Goal: Transaction & Acquisition: Purchase product/service

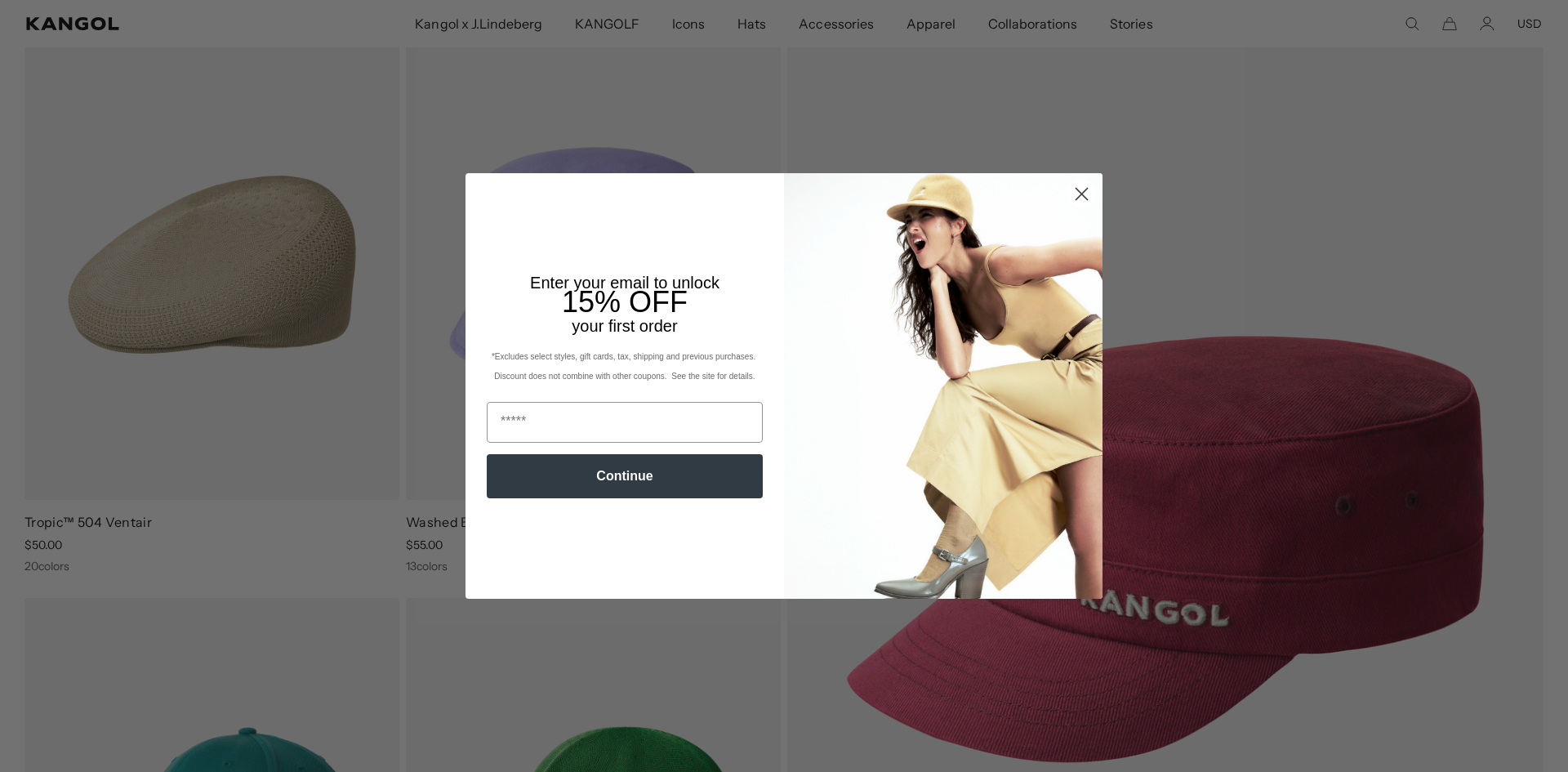
click at [1074, 195] on circle "Close dialog" at bounding box center [1082, 194] width 27 height 27
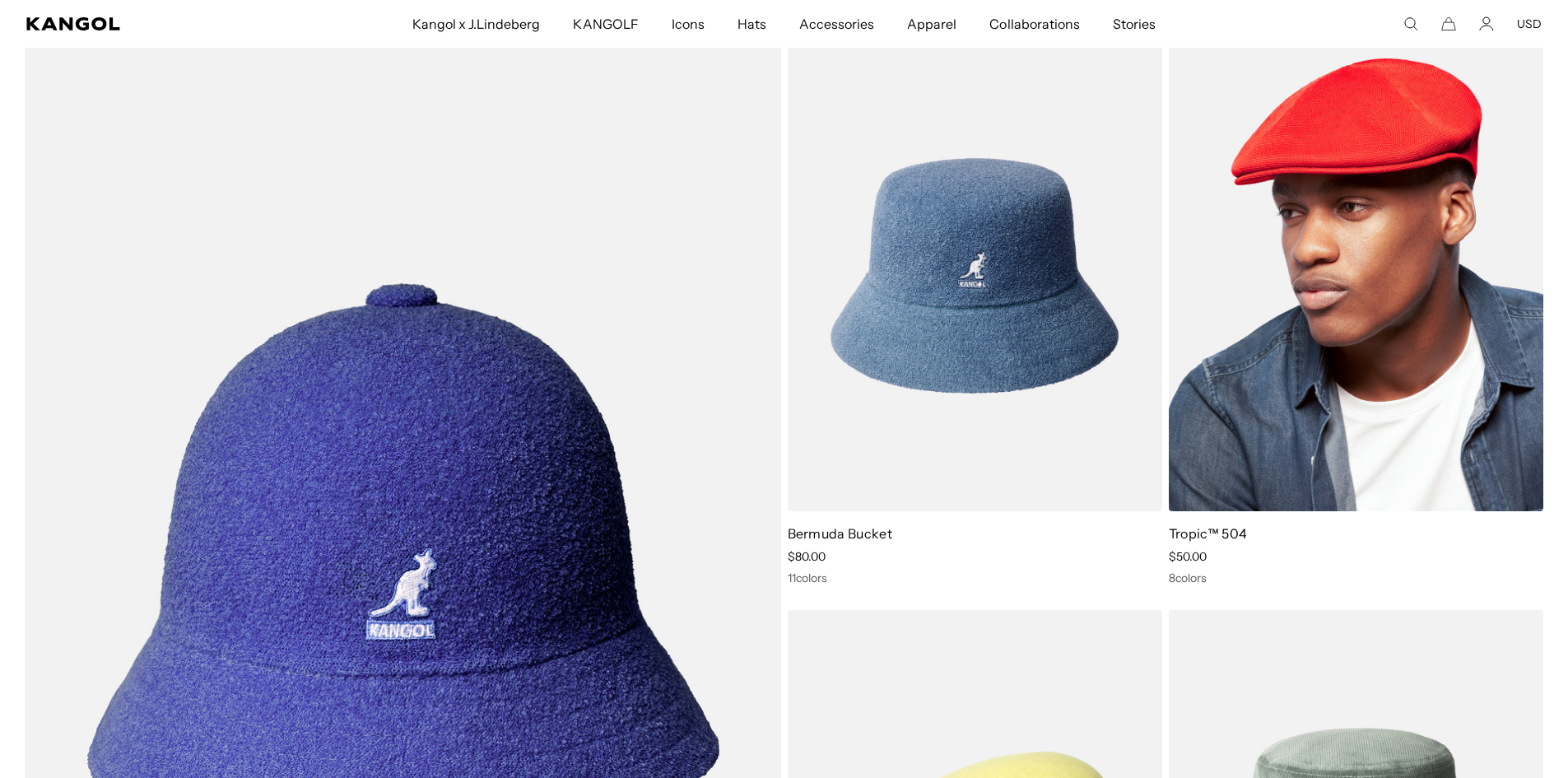
click at [1348, 342] on img at bounding box center [1355, 275] width 374 height 471
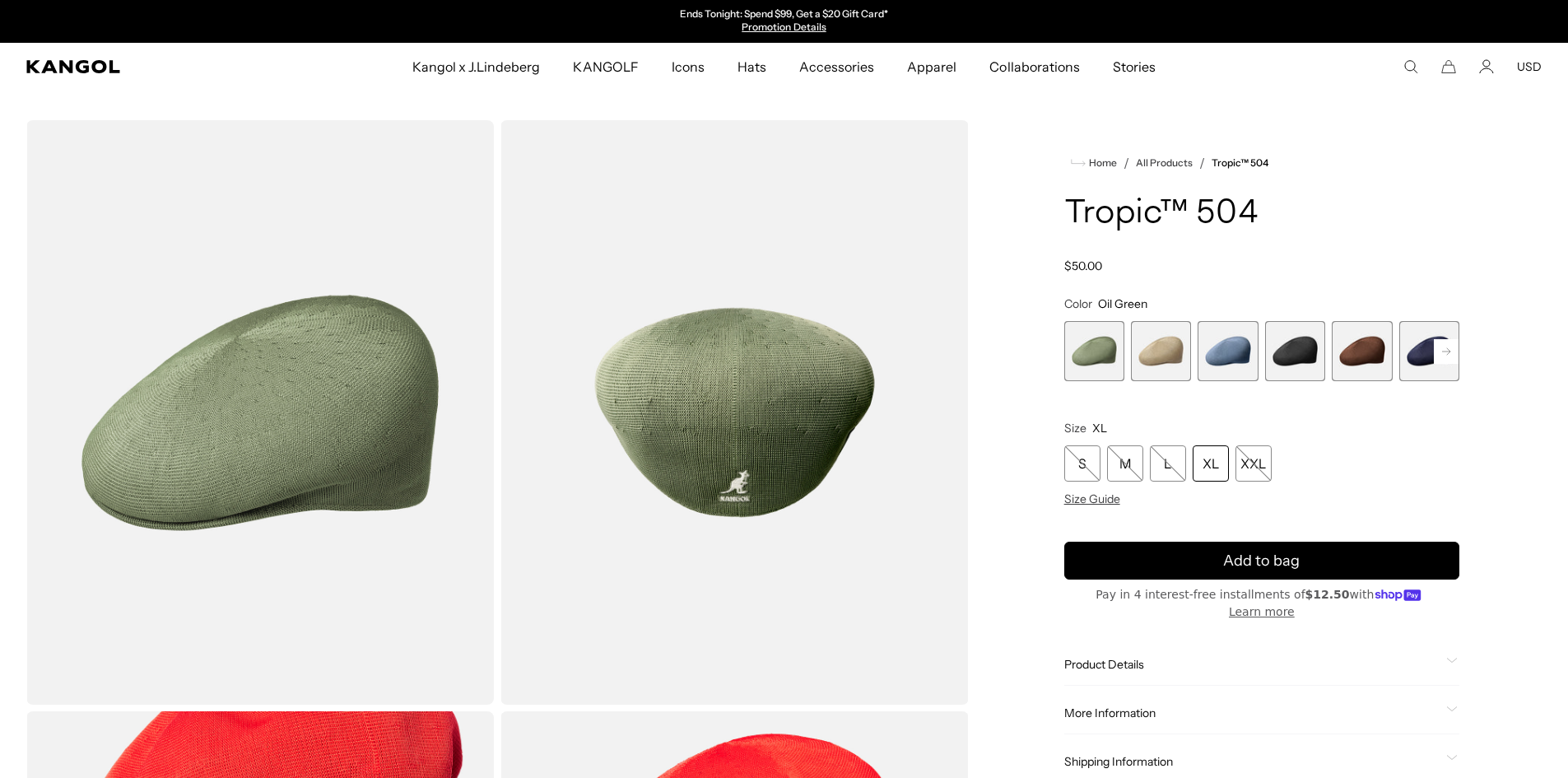
click at [1157, 344] on span "2 of 9" at bounding box center [1161, 351] width 60 height 60
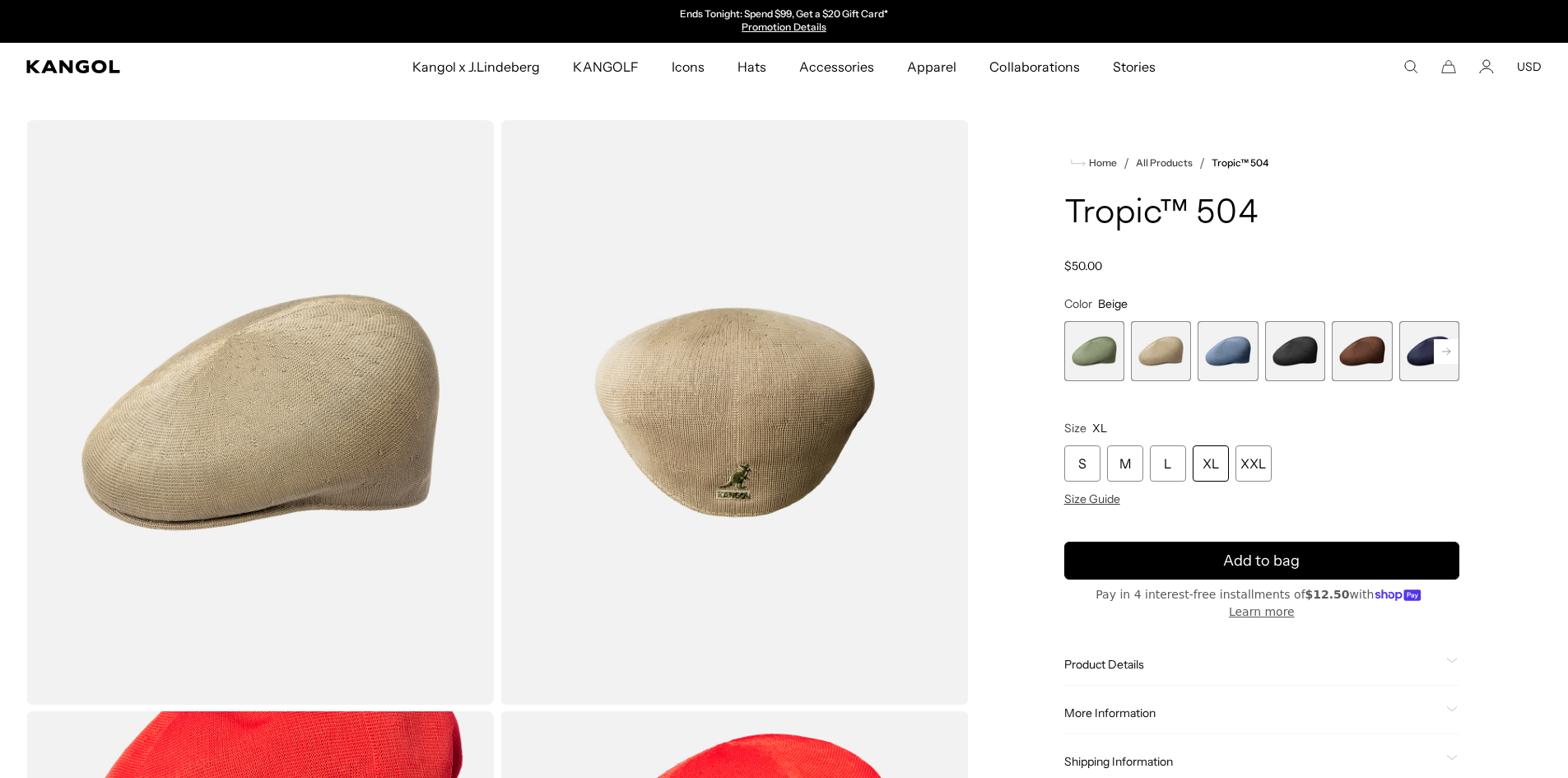
click at [1232, 355] on span "3 of 9" at bounding box center [1228, 351] width 60 height 60
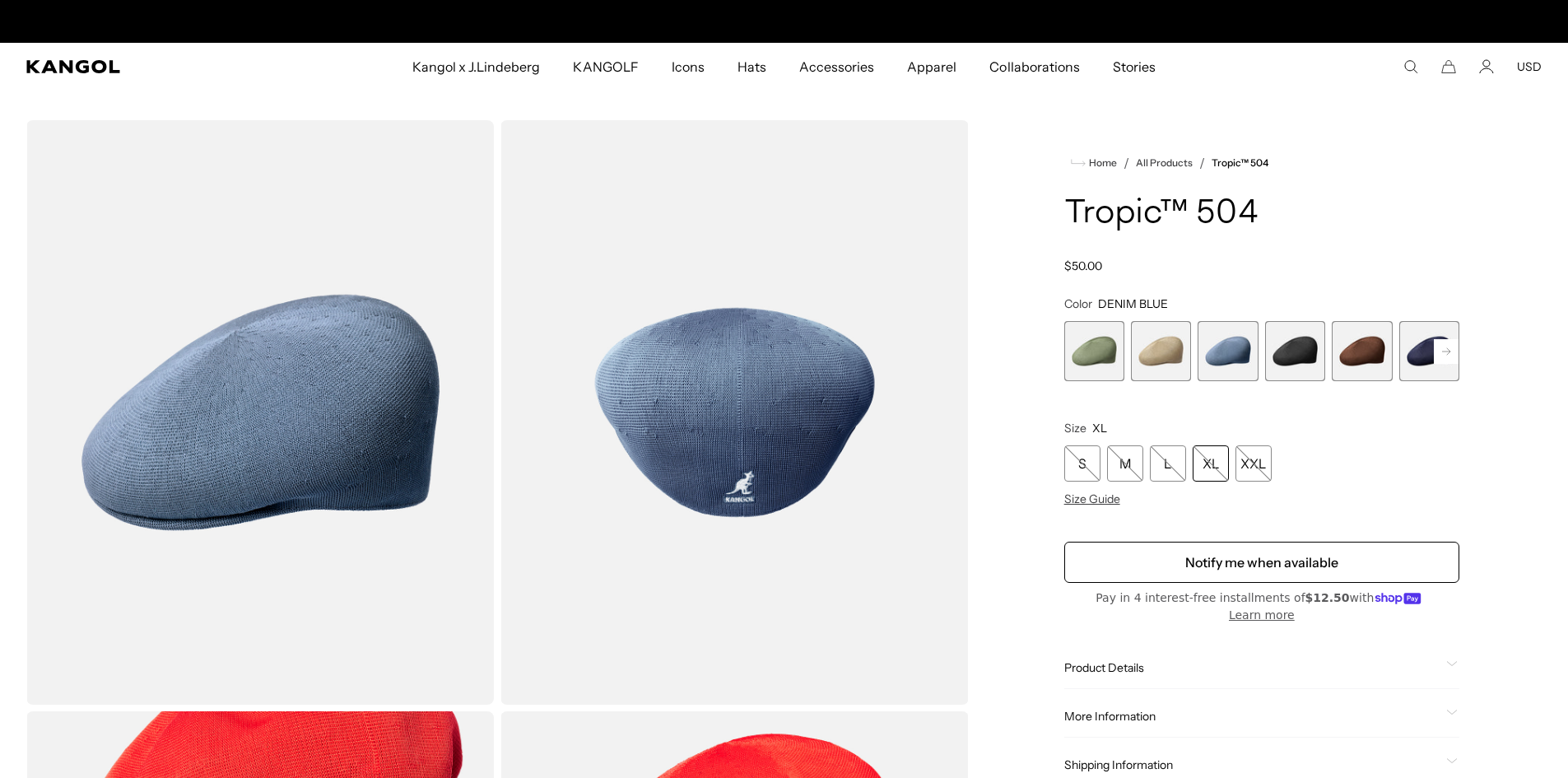
scroll to position [0, 339]
click at [1160, 360] on span "2 of 9" at bounding box center [1161, 351] width 60 height 60
click at [1168, 353] on span "2 of 9" at bounding box center [1161, 351] width 60 height 60
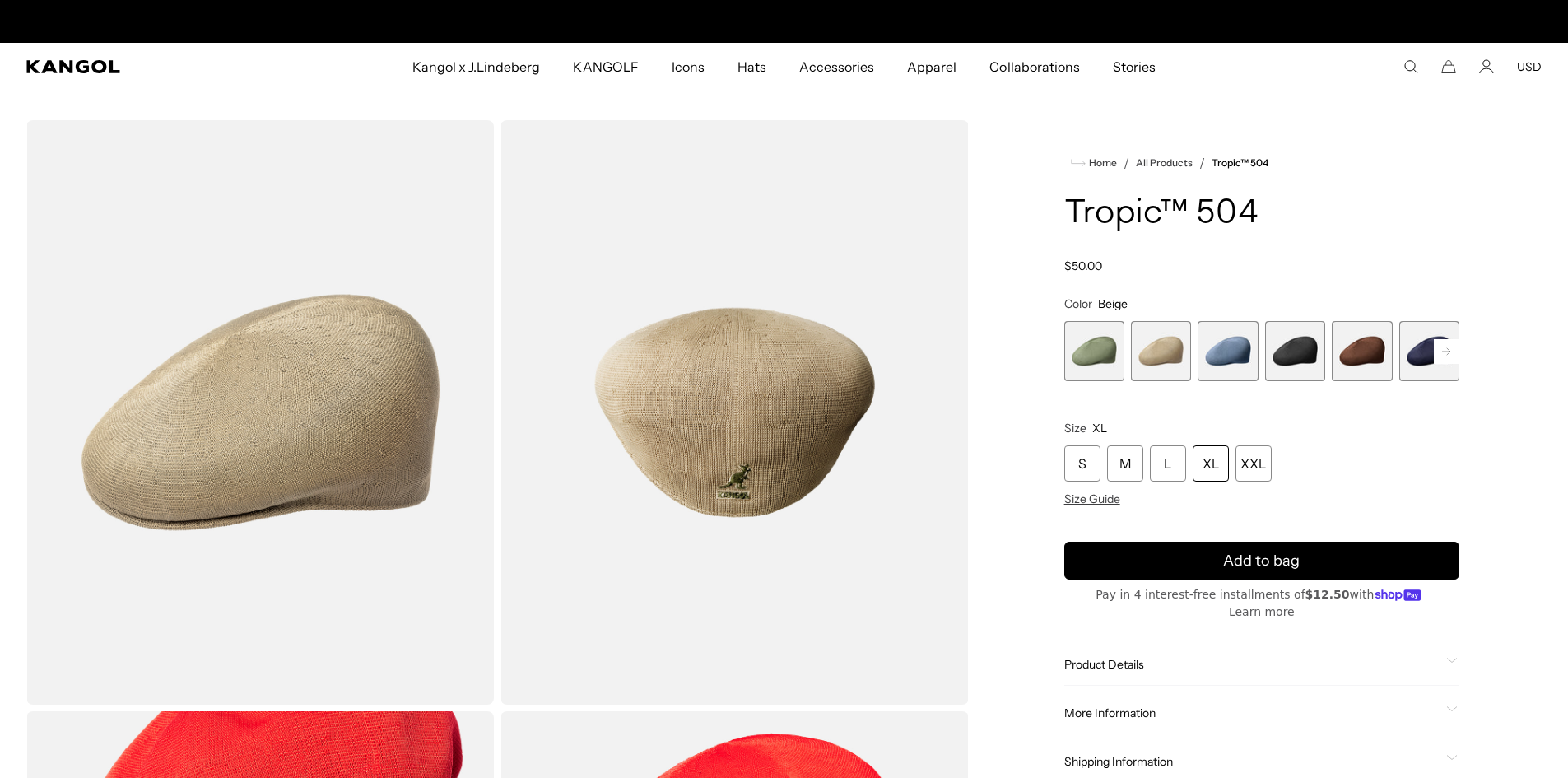
scroll to position [0, 339]
click at [1358, 356] on span "5 of 9" at bounding box center [1362, 351] width 60 height 60
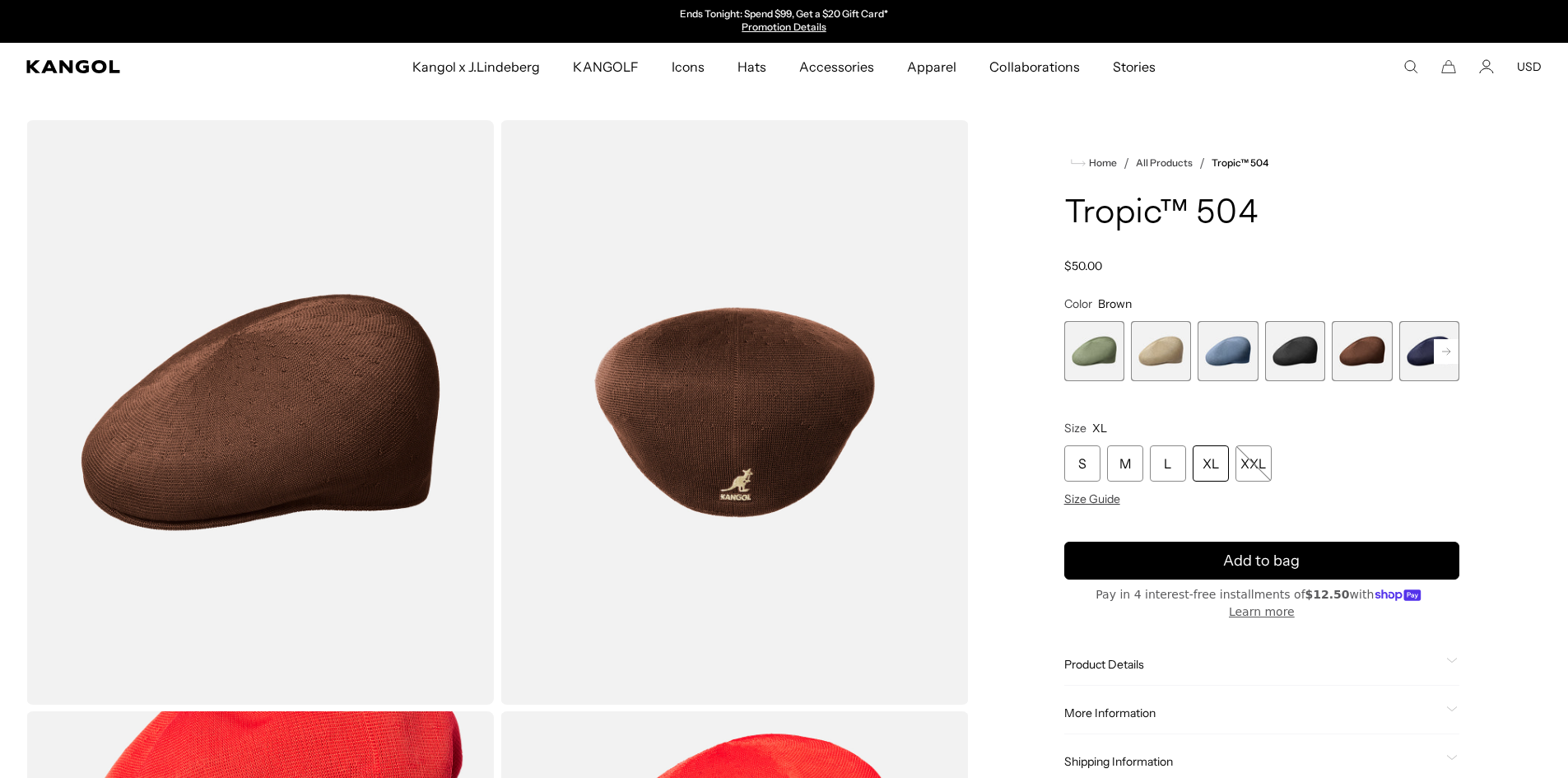
click at [1150, 358] on span "2 of 9" at bounding box center [1161, 351] width 60 height 60
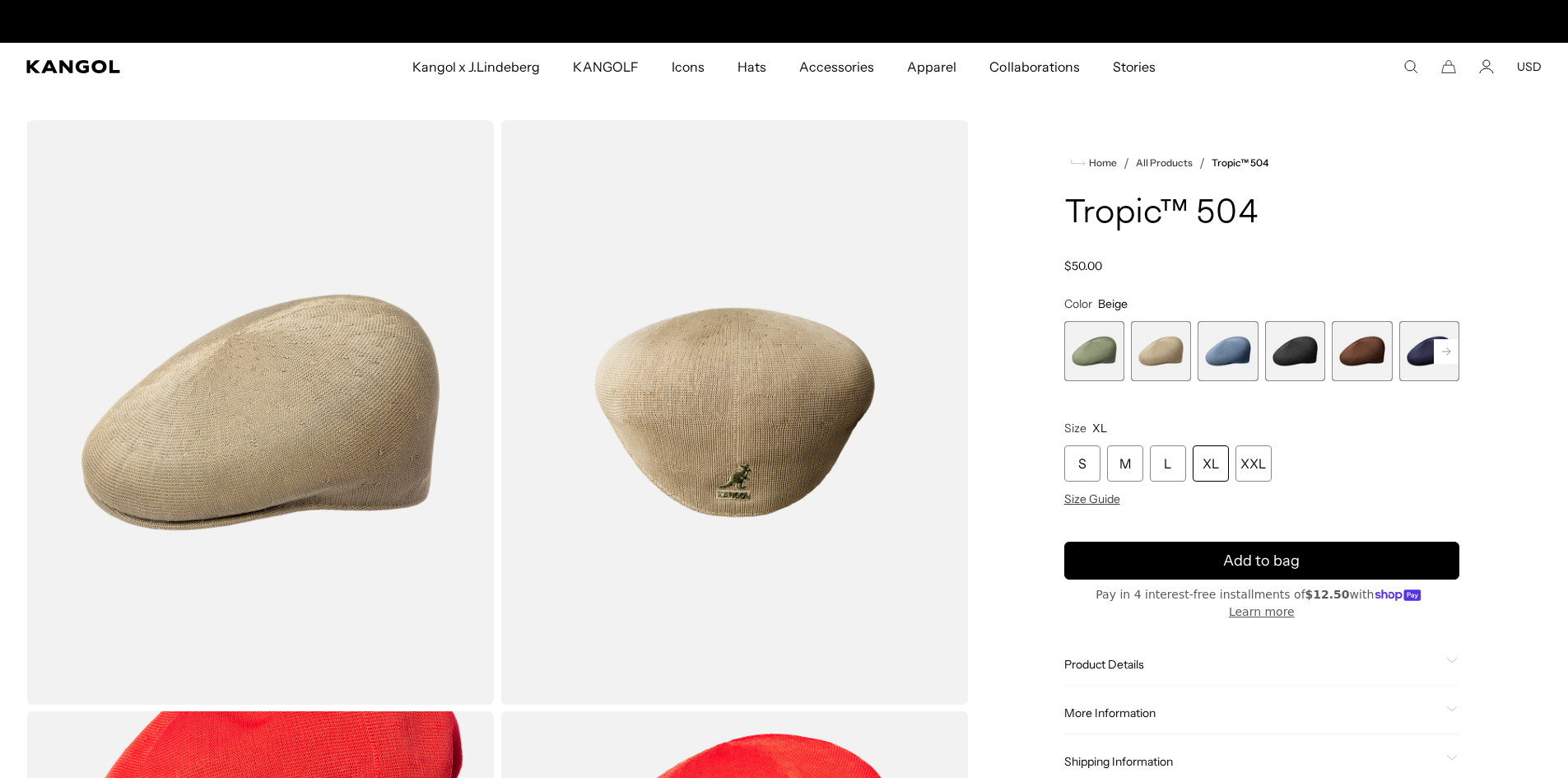
scroll to position [0, 339]
click at [1226, 356] on span "3 of 9" at bounding box center [1228, 351] width 60 height 60
click at [1224, 360] on span "3 of 9" at bounding box center [1228, 351] width 60 height 60
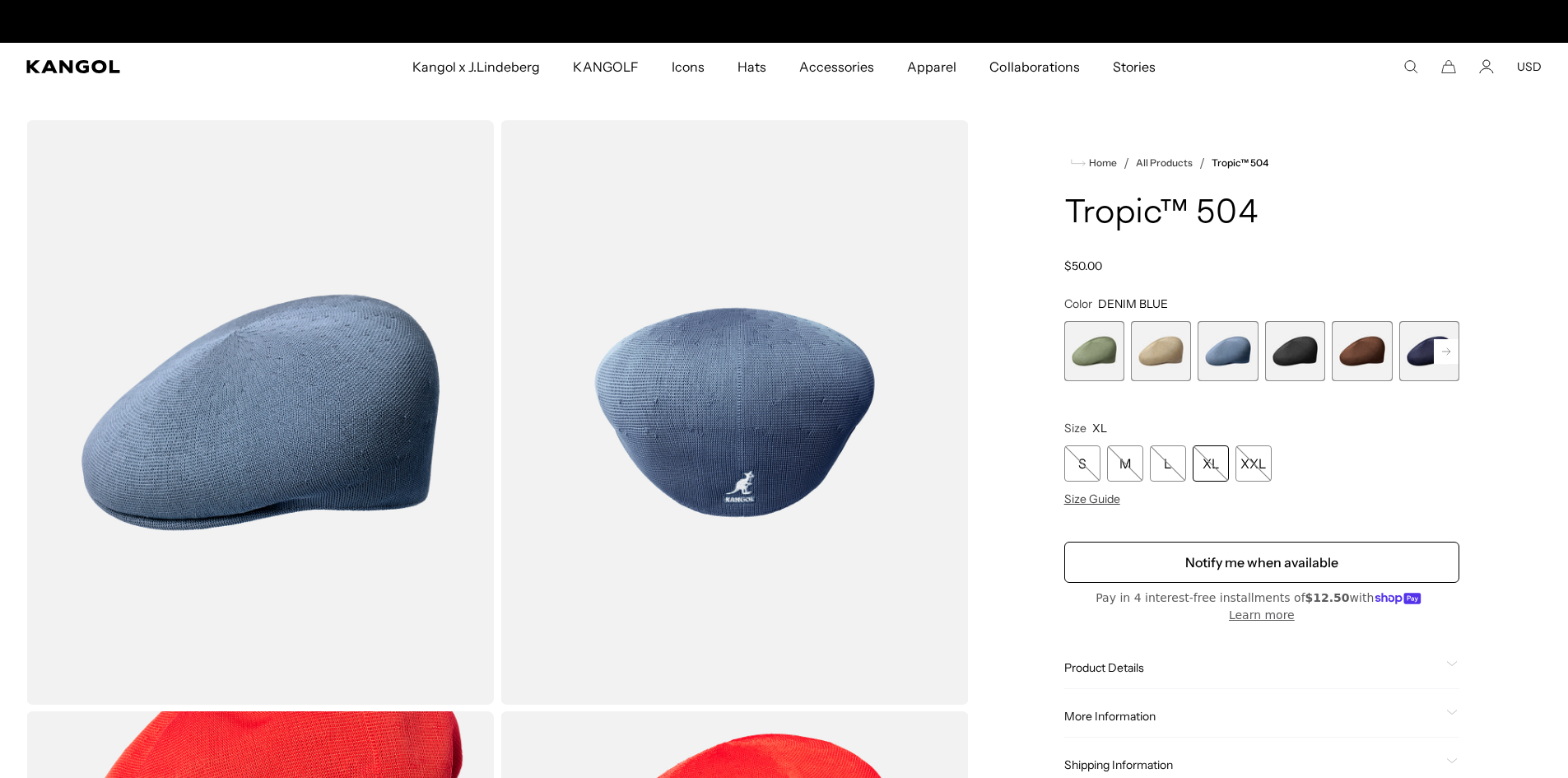
scroll to position [0, 339]
click at [1298, 349] on span "4 of 9" at bounding box center [1295, 351] width 60 height 60
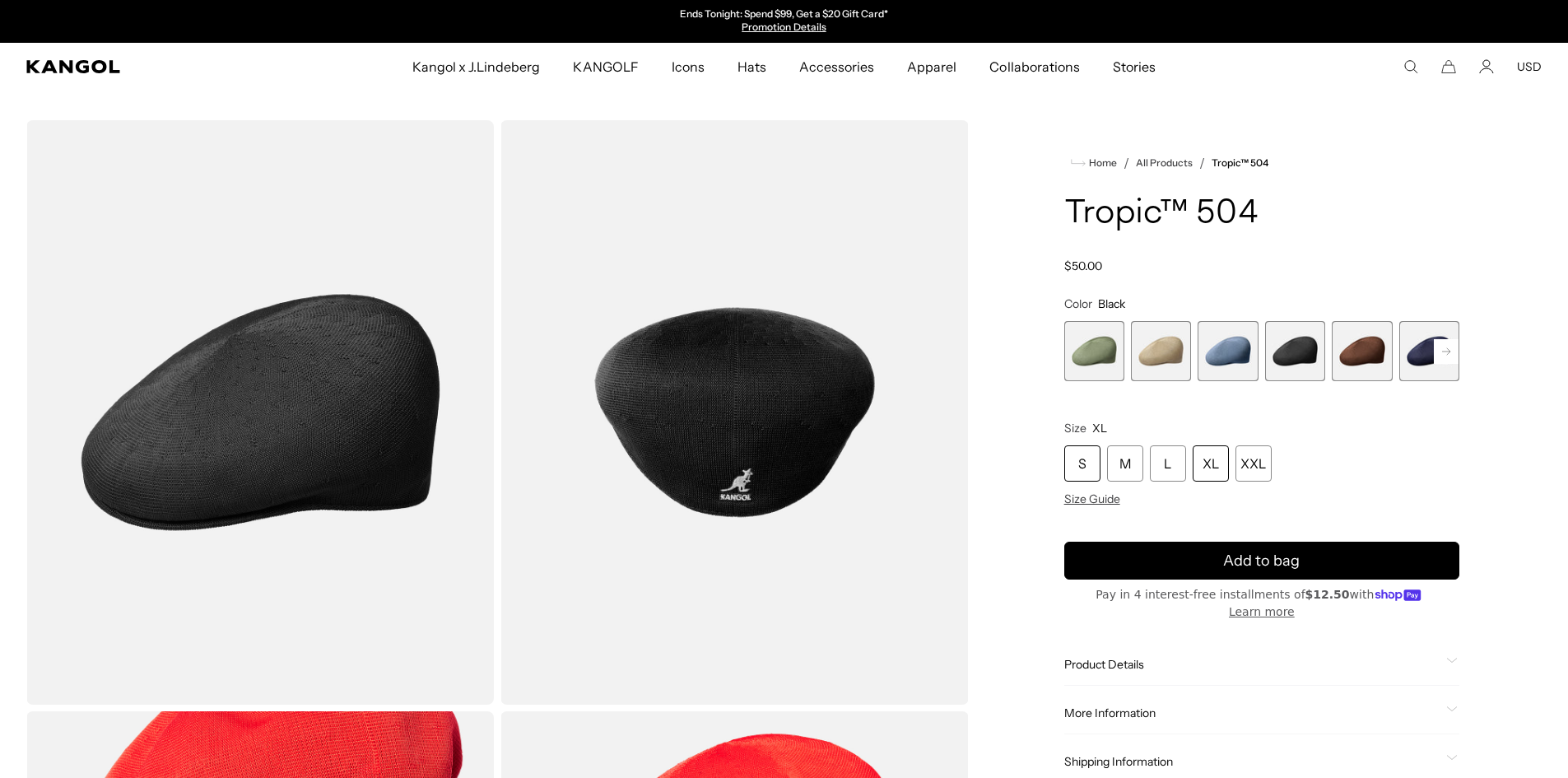
click at [1088, 472] on div "S" at bounding box center [1082, 463] width 36 height 36
click at [1444, 354] on rect at bounding box center [1446, 351] width 25 height 25
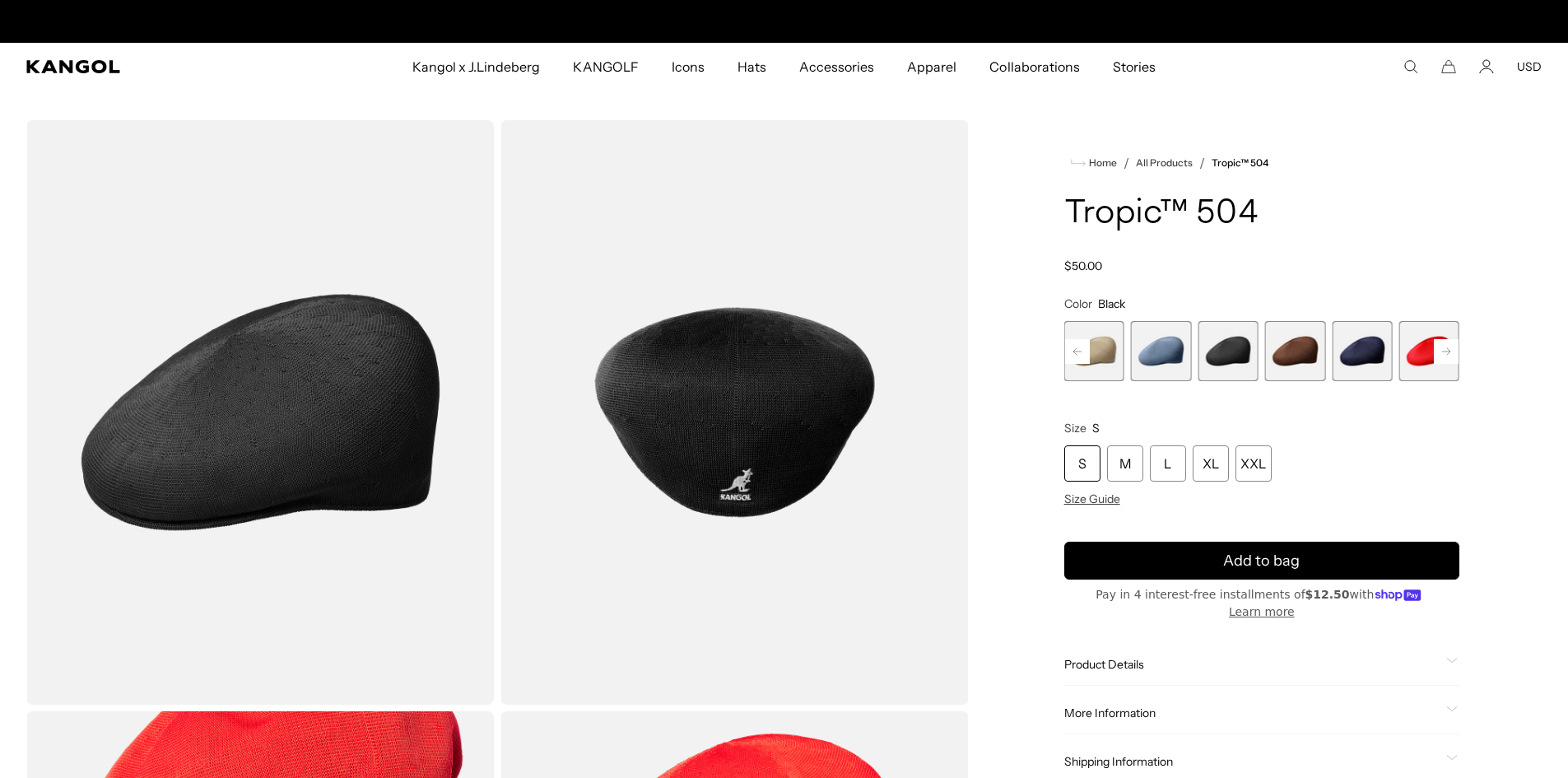
scroll to position [0, 339]
click at [1441, 350] on rect at bounding box center [1446, 351] width 25 height 25
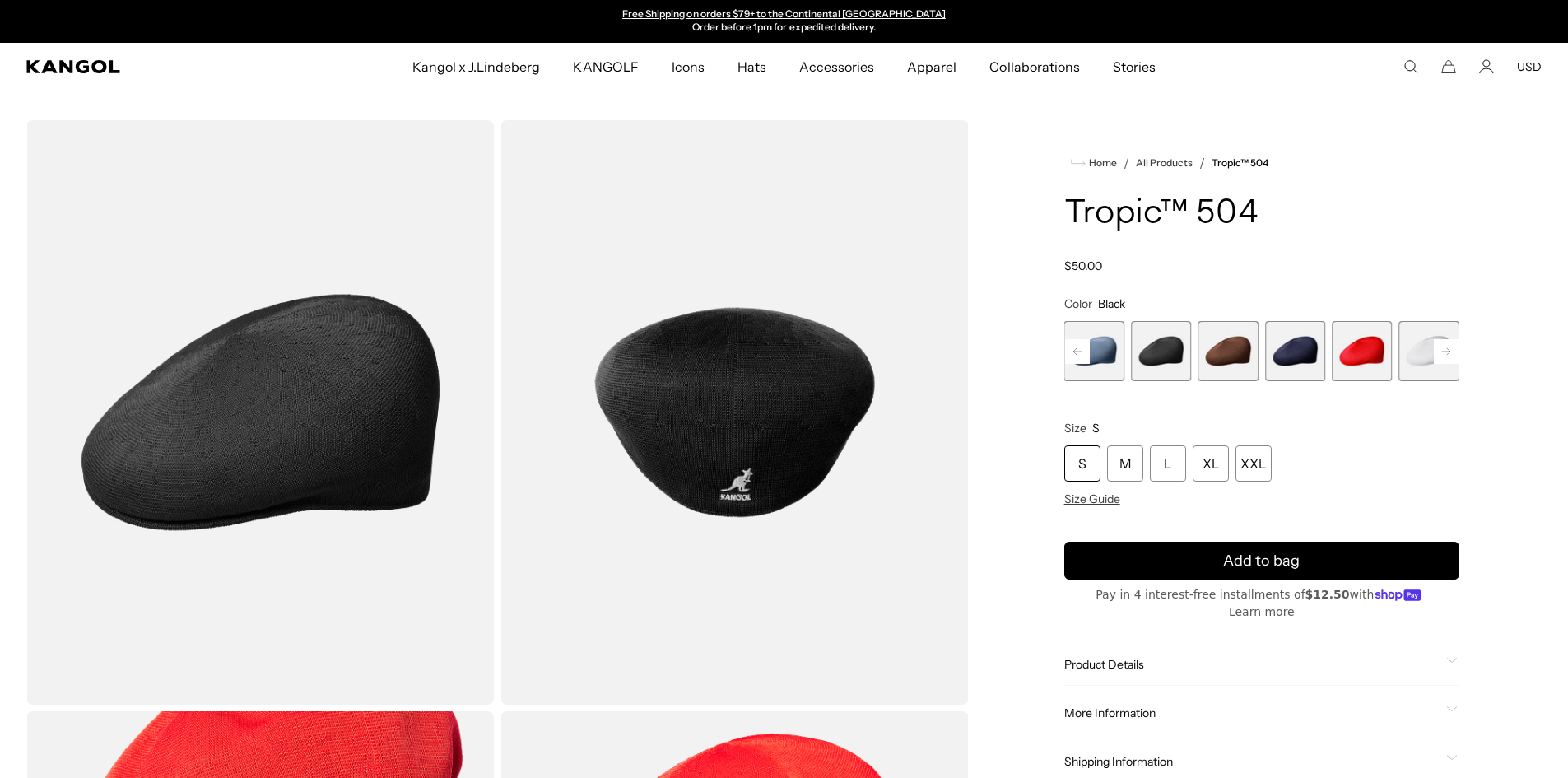
click at [1447, 348] on icon at bounding box center [1446, 350] width 8 height 6
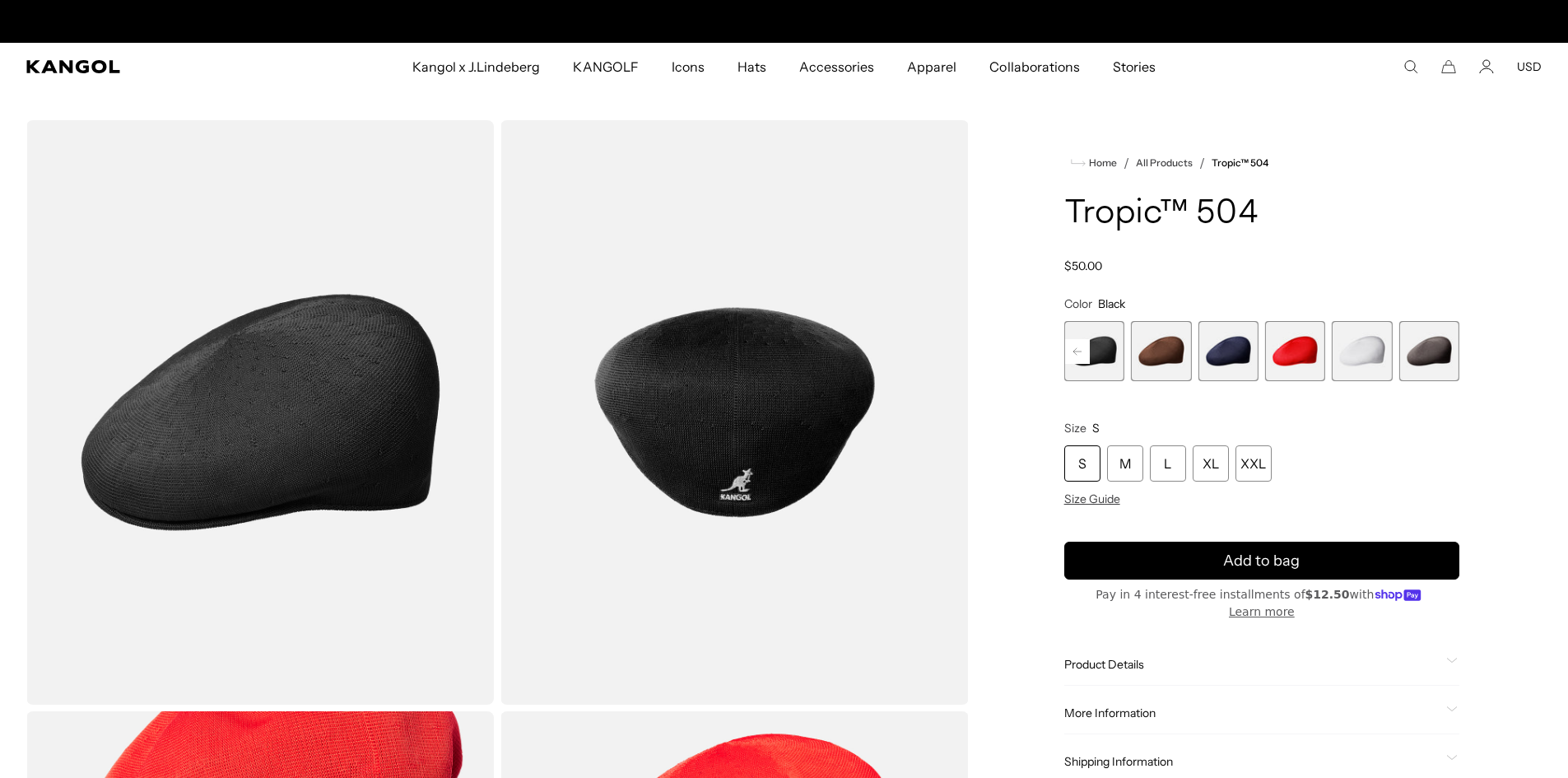
scroll to position [0, 0]
click at [1439, 354] on span "9 of 9" at bounding box center [1429, 351] width 60 height 60
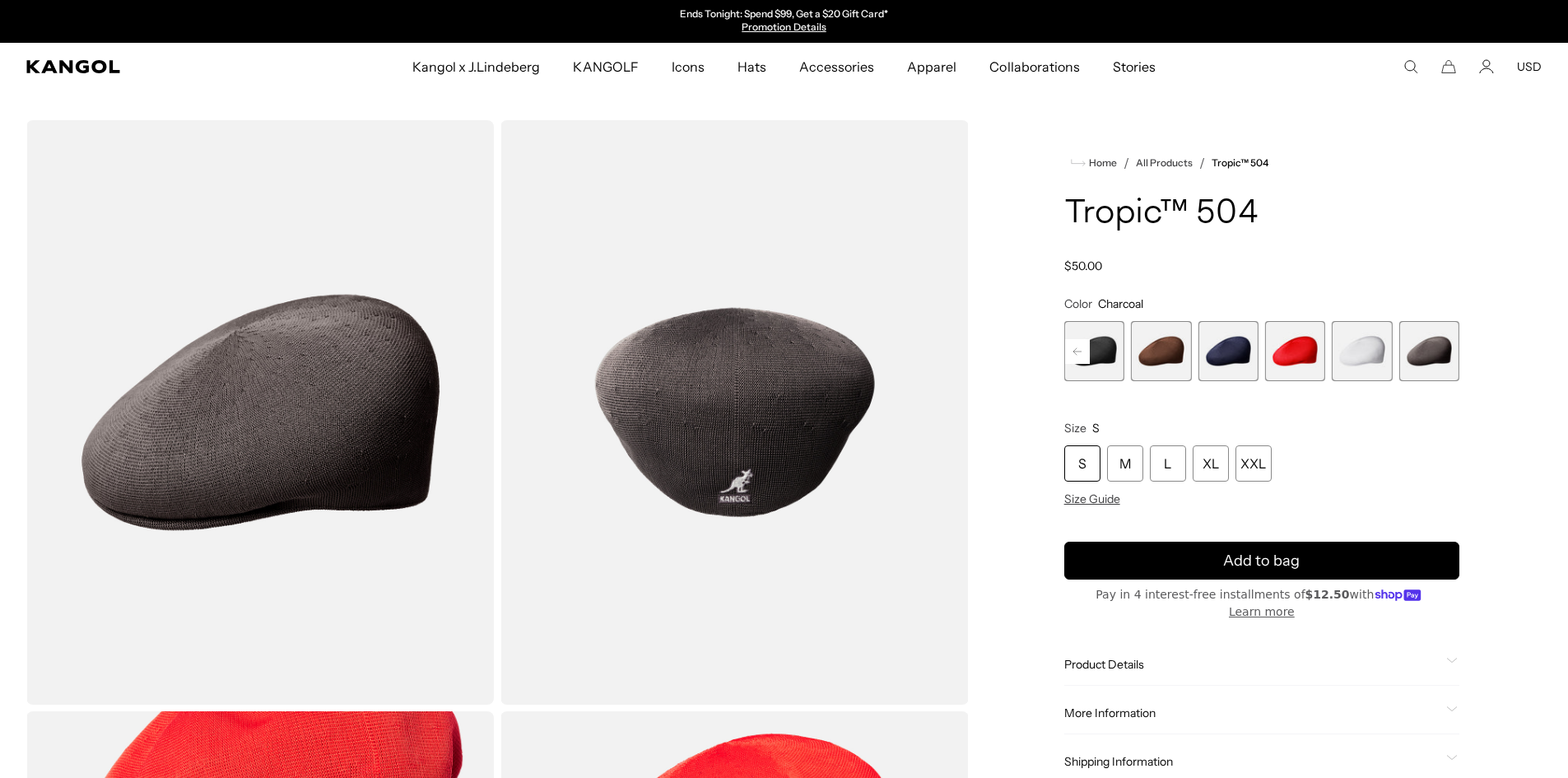
click at [1363, 355] on span "8 of 9" at bounding box center [1362, 351] width 60 height 60
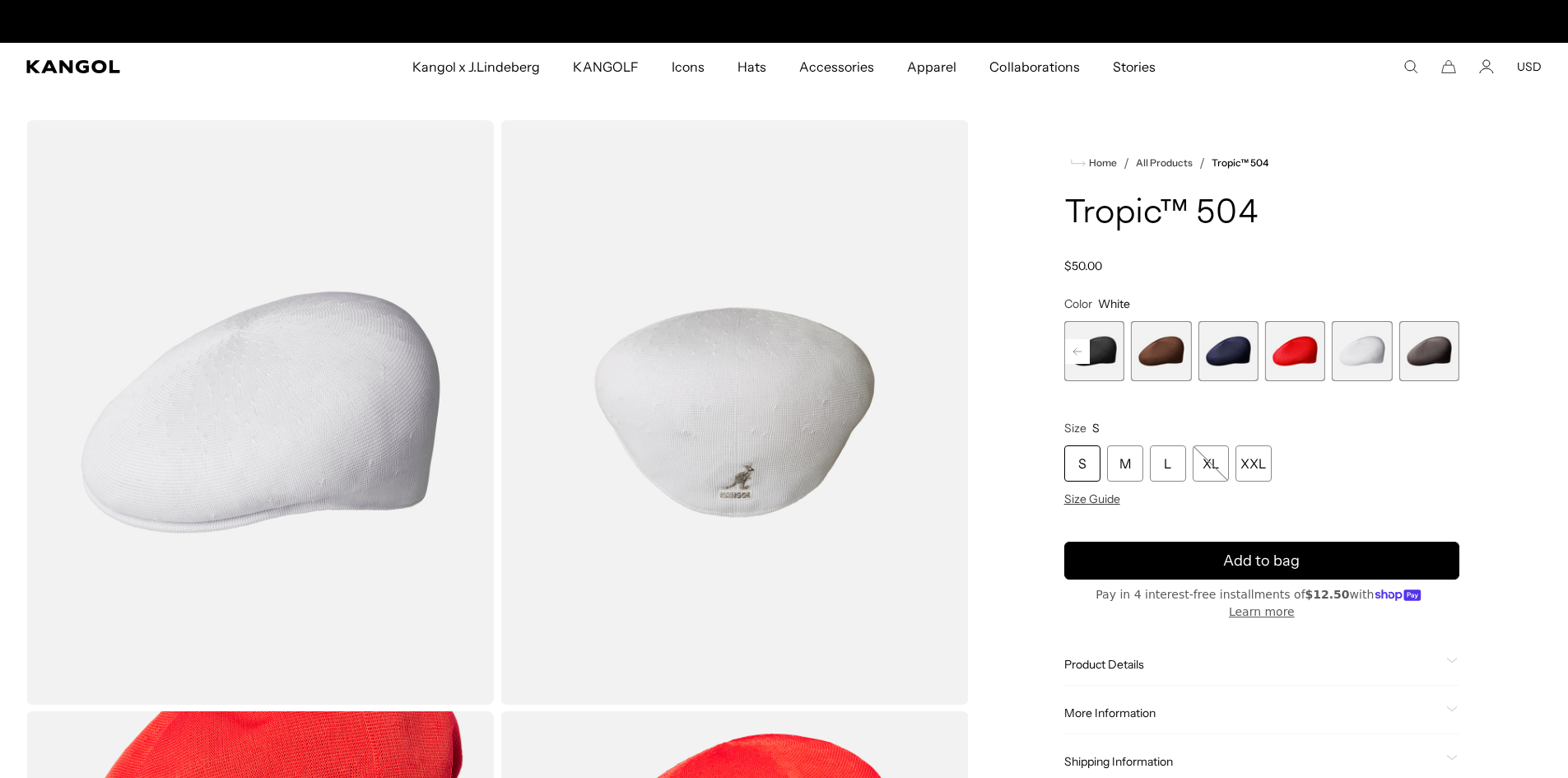
scroll to position [0, 339]
click at [1107, 361] on span "4 of 9" at bounding box center [1094, 351] width 60 height 60
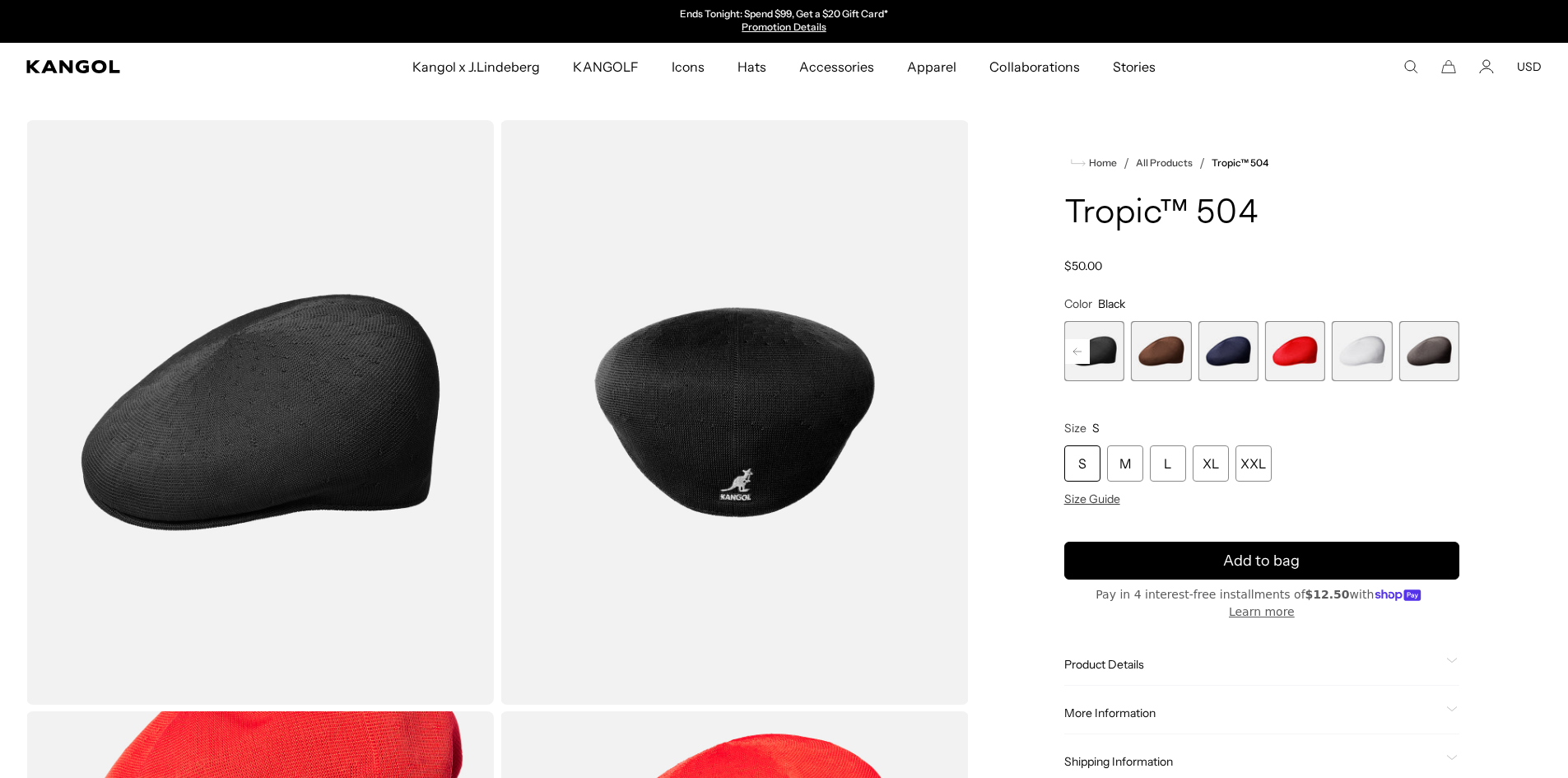
click at [1230, 347] on span "6 of 9" at bounding box center [1228, 351] width 60 height 60
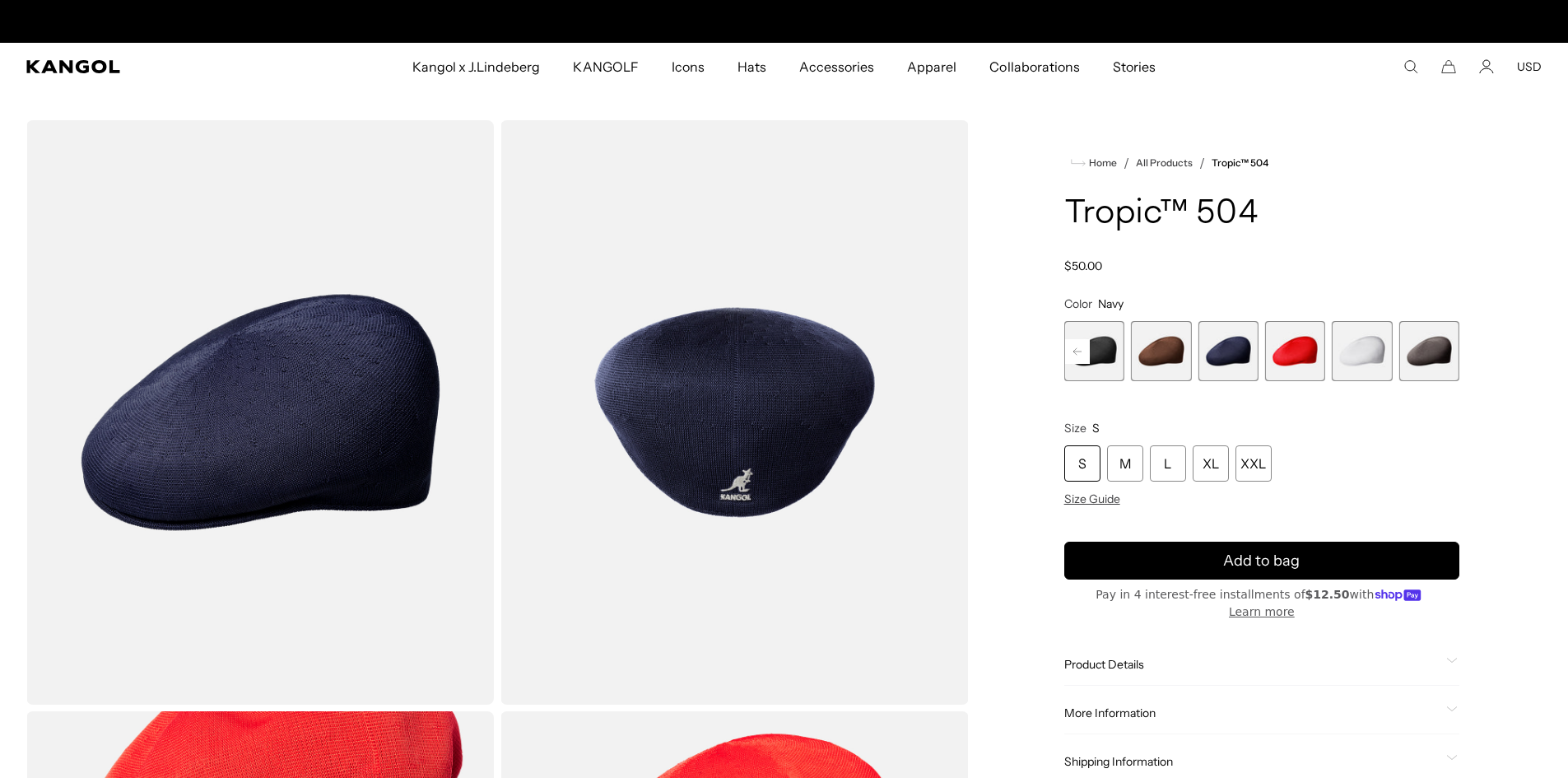
scroll to position [0, 339]
click at [1079, 352] on rect at bounding box center [1076, 351] width 25 height 25
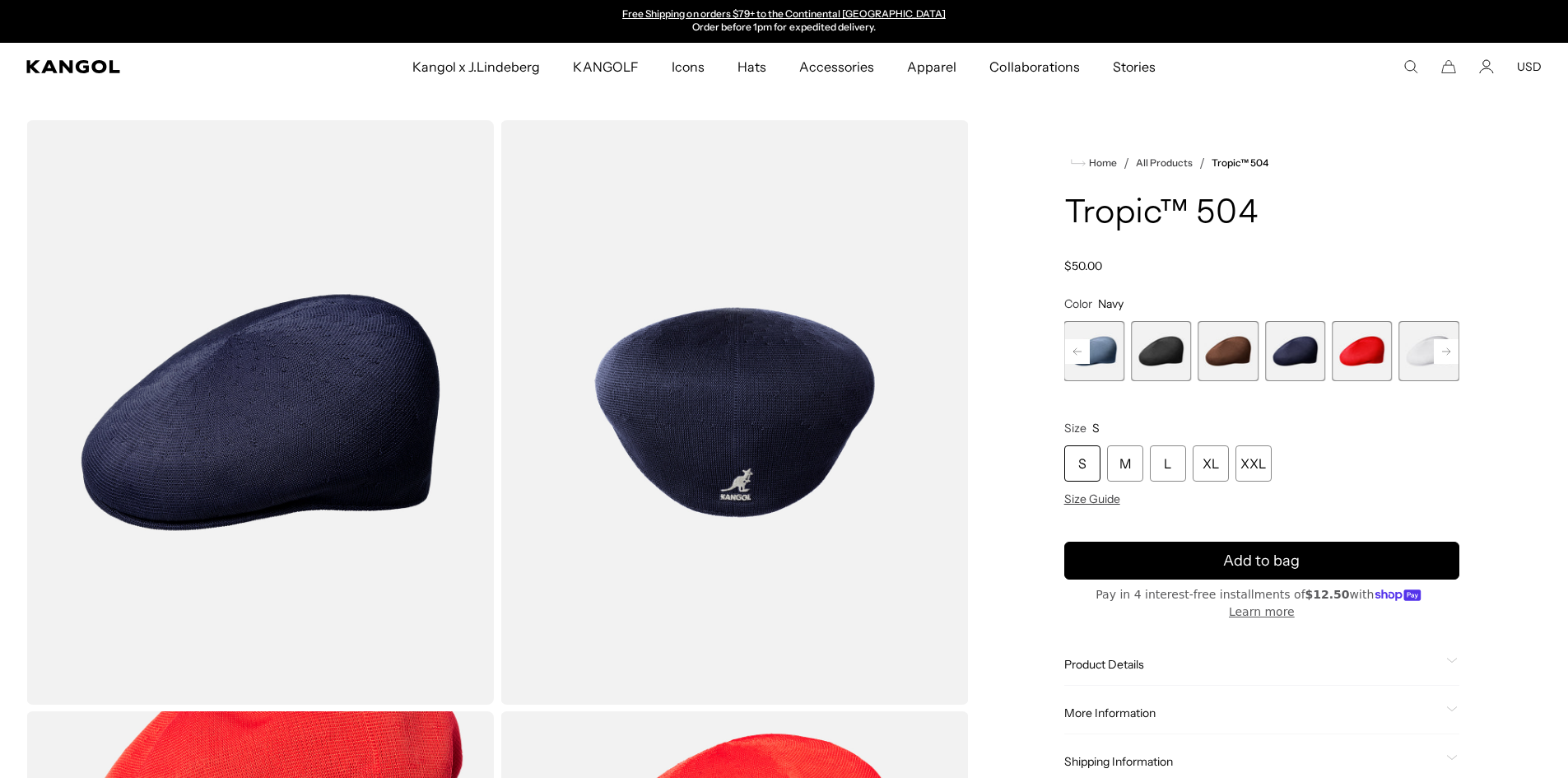
click at [1115, 358] on span "3 of 9" at bounding box center [1094, 351] width 60 height 60
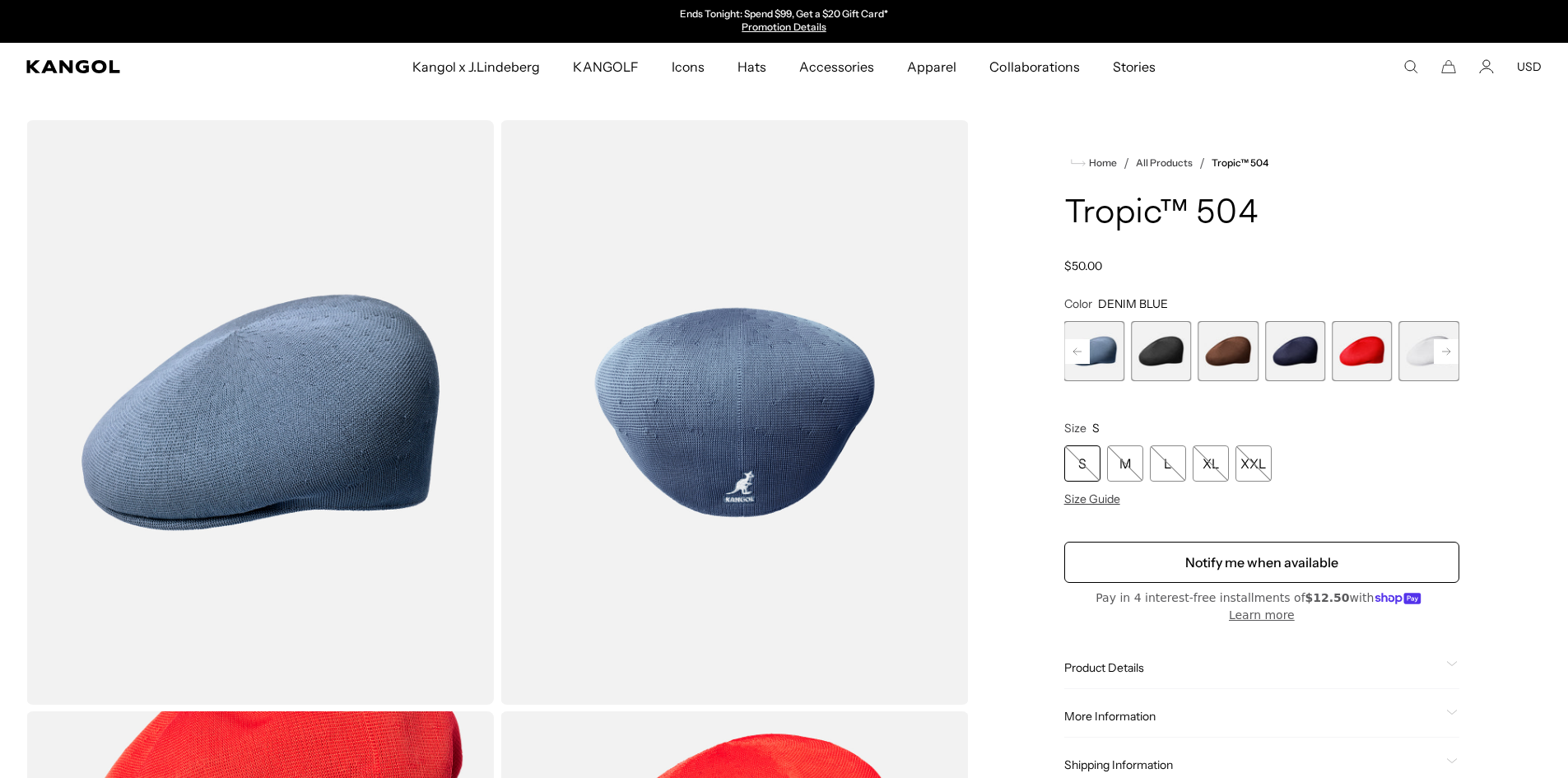
click at [1302, 346] on span "6 of 9" at bounding box center [1295, 351] width 60 height 60
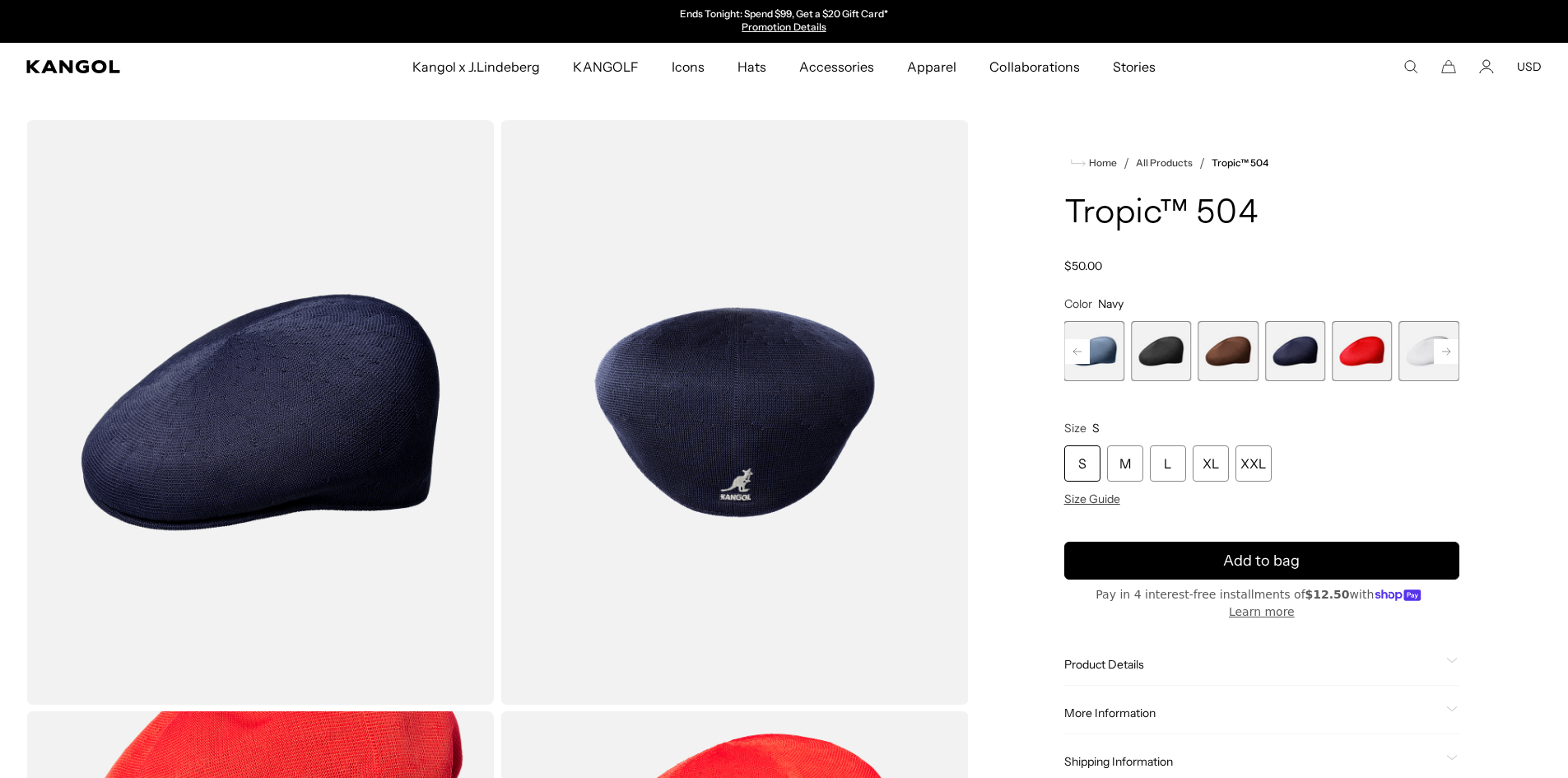
click at [1070, 358] on rect at bounding box center [1076, 351] width 25 height 25
click at [1070, 358] on div "Previous Next Oil Green Variant sold out or unavailable Beige Variant sold out …" at bounding box center [1261, 351] width 395 height 60
click at [1157, 344] on span "2 of 9" at bounding box center [1161, 351] width 60 height 60
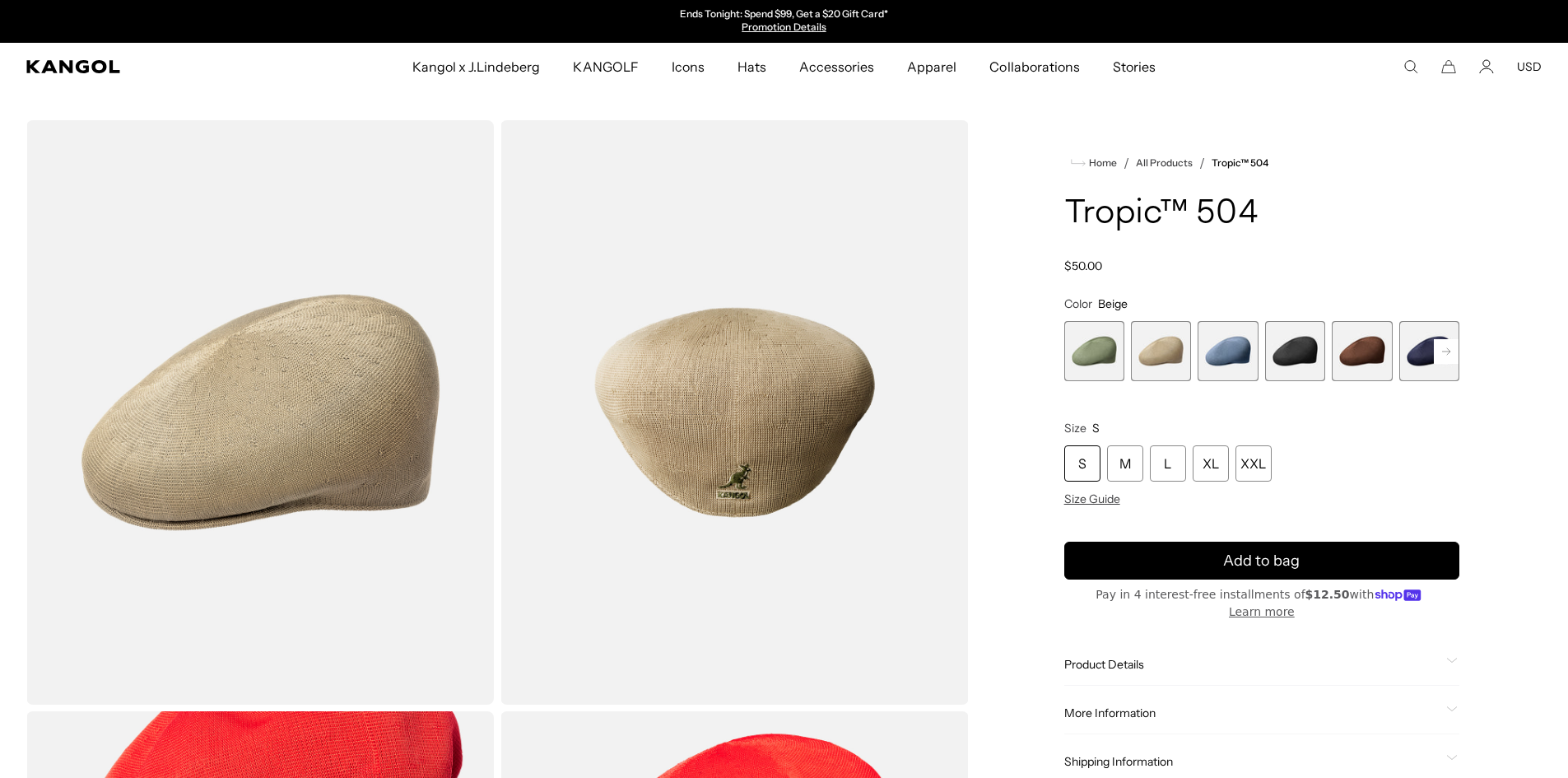
click at [1450, 353] on rect at bounding box center [1446, 351] width 25 height 25
click at [1442, 358] on rect at bounding box center [1446, 351] width 25 height 25
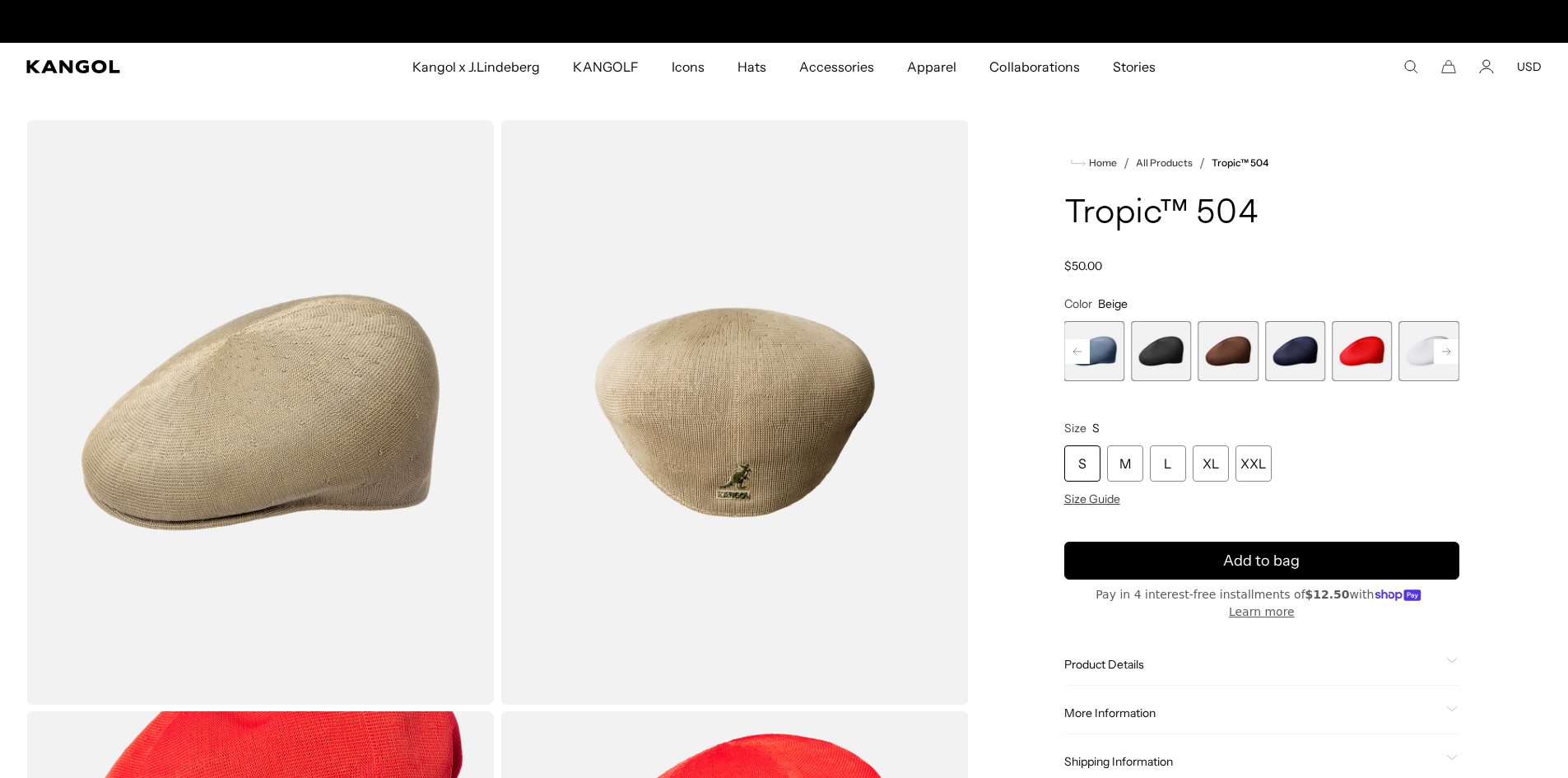
scroll to position [0, 339]
click at [1442, 358] on rect at bounding box center [1446, 351] width 25 height 25
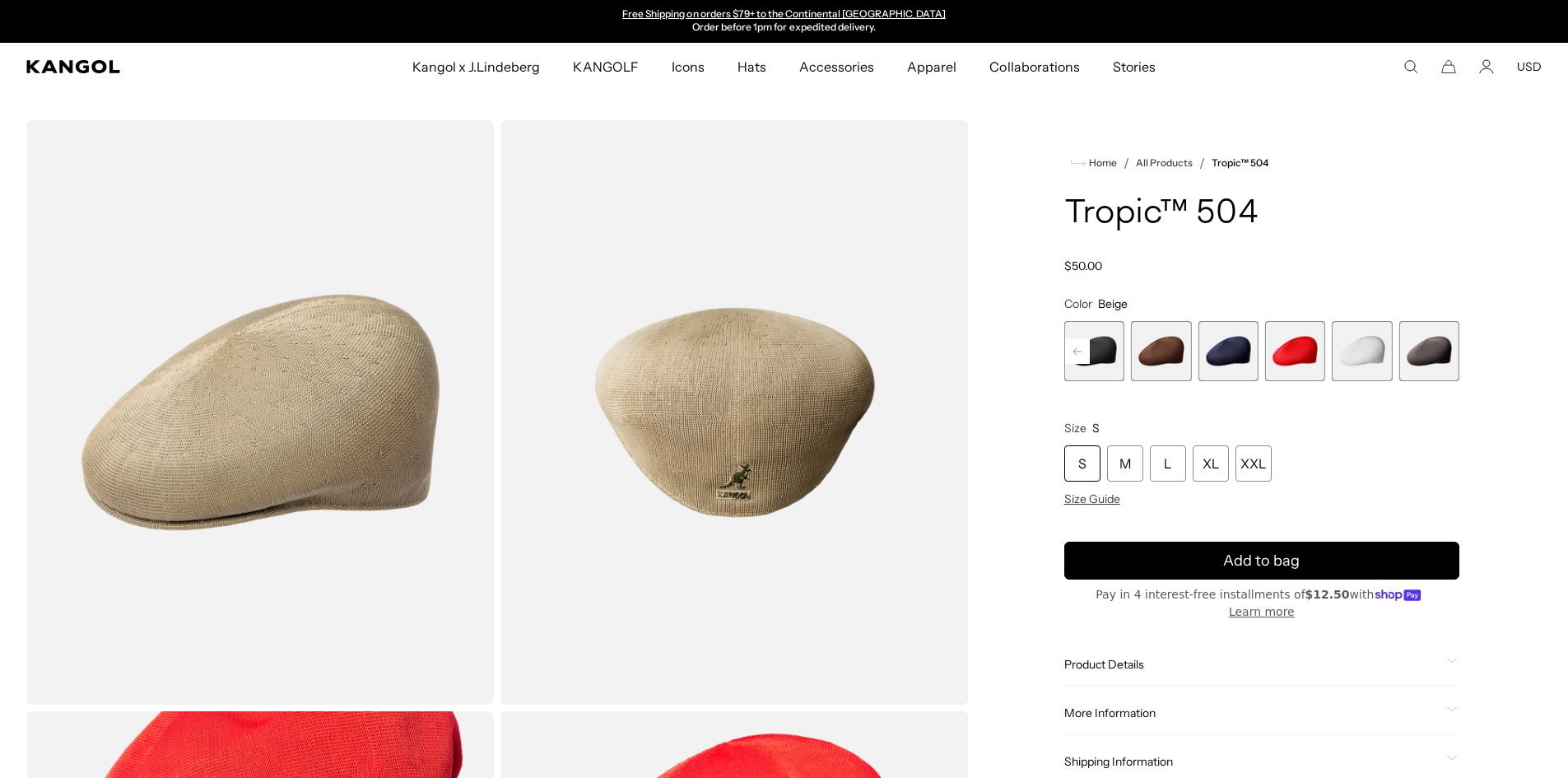
click at [1442, 358] on span "9 of 9" at bounding box center [1429, 351] width 60 height 60
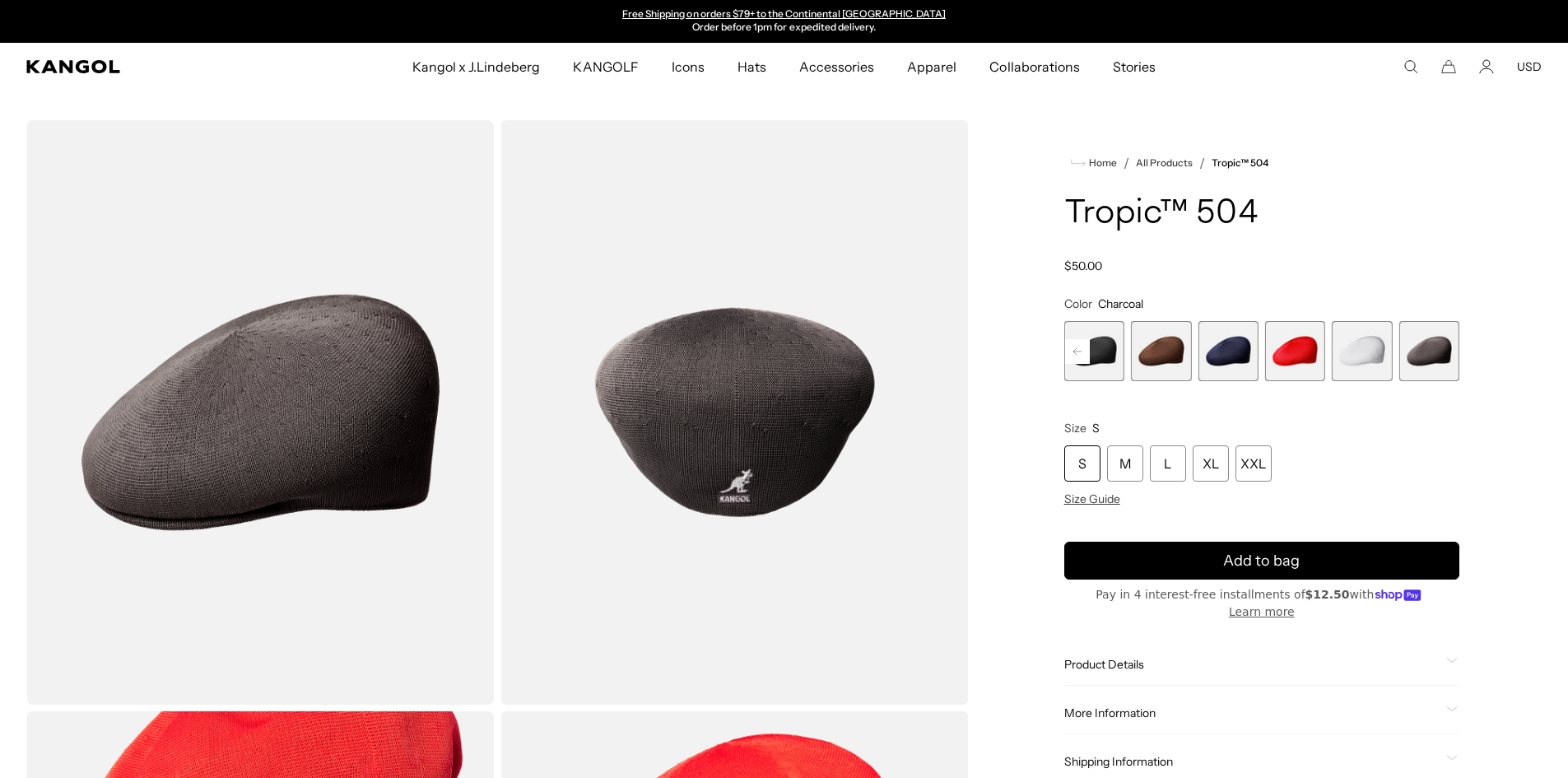
click at [1417, 356] on span "9 of 9" at bounding box center [1429, 351] width 60 height 60
